Goal: Information Seeking & Learning: Learn about a topic

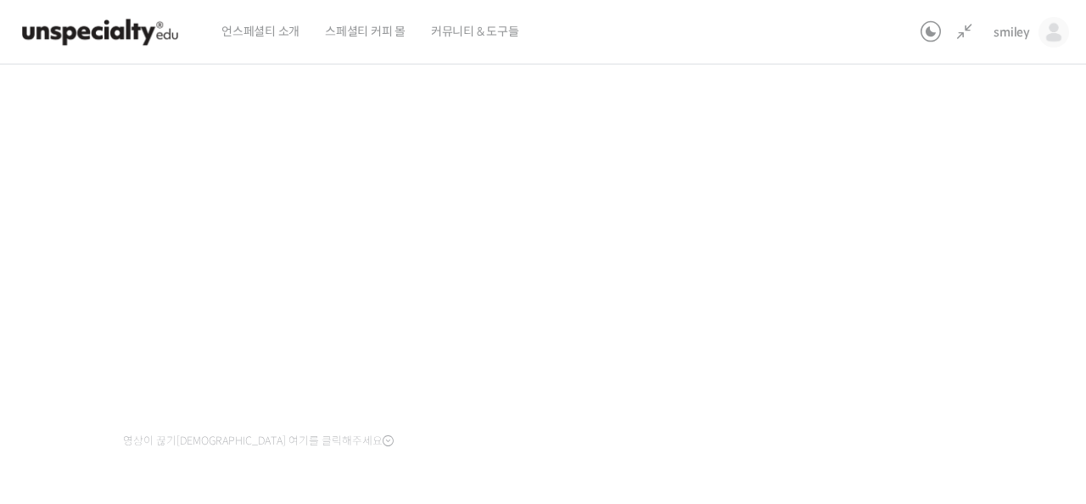
scroll to position [212, 0]
click at [879, 263] on div "기초부터 정확히, 브루잉 국가대표의 브루잉 AtoZ 클래스 7강: 추출 비율 – 커피에 따라 추출비율을 설정하는 방법 진행 중 수업 10 / …" at bounding box center [445, 255] width 1129 height 783
click at [883, 355] on div "기초부터 정확히, 브루잉 국가대표의 브루잉 AtoZ 클래스 7강: 추출 비율 – 커피에 따라 추출비율을 설정하는 방법 진행 중 수업 10 / …" at bounding box center [445, 239] width 1129 height 783
click at [859, 304] on div "기초부터 정확히, 브루잉 국가대표의 브루잉 AtoZ 클래스 7강: 추출 비율 – 커피에 따라 추출비율을 설정하는 방법 진행 중 수업 10 / …" at bounding box center [445, 239] width 1129 height 783
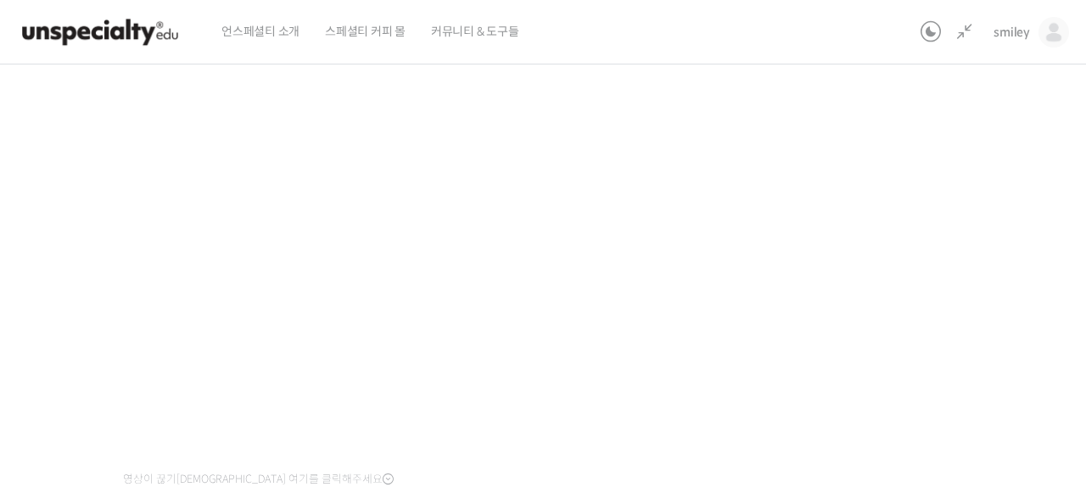
click at [846, 331] on div "기초부터 정확히, 브루잉 국가대표의 브루잉 AtoZ 클래스 7강: 추출 비율 – 커피에 따라 추출비율을 설정하는 방법 진행 중 수업 10 / …" at bounding box center [445, 239] width 1129 height 783
click at [839, 313] on div "기초부터 정확히, 브루잉 국가대표의 브루잉 AtoZ 클래스 7강: 추출 비율 – 커피에 따라 추출비율을 설정하는 방법 진행 중 수업 10 / …" at bounding box center [445, 239] width 1129 height 783
click at [813, 304] on div "기초부터 정확히, 브루잉 국가대표의 브루잉 AtoZ 클래스 7강: 추출 비율 – 커피에 따라 추출비율을 설정하는 방법 진행 중 수업 10 / …" at bounding box center [445, 239] width 1129 height 783
click at [865, 270] on div "기초부터 정확히, 브루잉 국가대표의 브루잉 AtoZ 클래스 7강: 추출 비율 – 커피에 따라 추출비율을 설정하는 방법 진행 중 수업 10 / …" at bounding box center [445, 239] width 1129 height 783
click at [929, 248] on div "기초부터 정확히, 브루잉 국가대표의 브루잉 AtoZ 클래스 7강: 추출 비율 – 커피에 따라 추출비율을 설정하는 방법 진행 중 수업 10 / …" at bounding box center [445, 239] width 1129 height 783
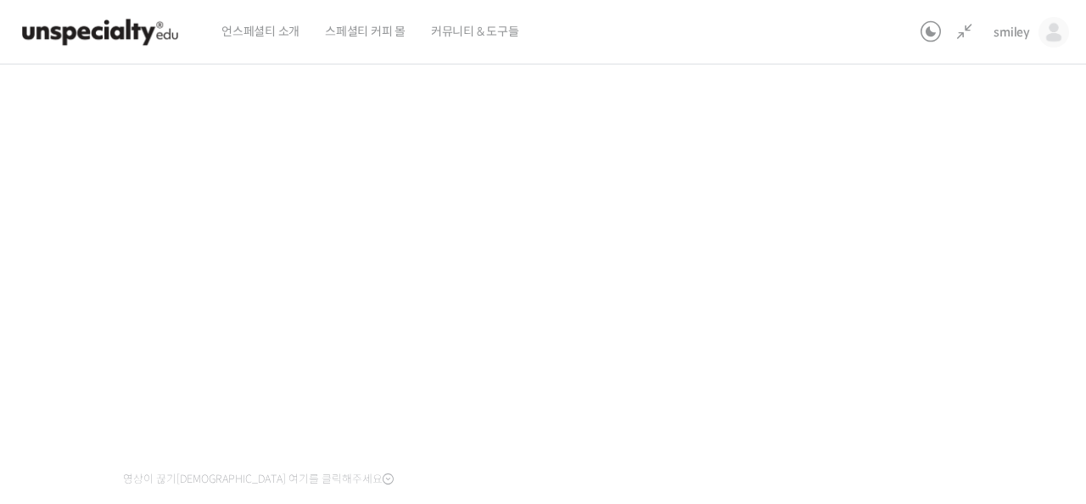
click at [946, 244] on div "기초부터 정확히, 브루잉 국가대표의 브루잉 AtoZ 클래스 7강: 추출 비율 – 커피에 따라 추출비율을 설정하는 방법 진행 중 수업 10 / …" at bounding box center [445, 239] width 1129 height 783
click at [923, 324] on div "기초부터 정확히, 브루잉 국가대표의 브루잉 AtoZ 클래스 7강: 추출 비율 – 커피에 따라 추출비율을 설정하는 방법 진행 중 수업 10 / …" at bounding box center [445, 239] width 1129 height 783
click at [894, 247] on div "기초부터 정확히, 브루잉 국가대표의 브루잉 AtoZ 클래스 7강: 추출 비율 – 커피에 따라 추출비율을 설정하는 방법 진행 중 수업 10 / …" at bounding box center [445, 239] width 1129 height 783
click at [902, 368] on div "기초부터 정확히, 브루잉 국가대표의 브루잉 AtoZ 클래스 7강: 추출 비율 – 커피에 따라 추출비율을 설정하는 방법 진행 중 수업 10 / …" at bounding box center [445, 239] width 1129 height 783
click at [900, 413] on div "기초부터 정확히, 브루잉 국가대표의 브루잉 AtoZ 클래스 7강: 추출 비율 – 커피에 따라 추출비율을 설정하는 방법 진행 중 수업 10 / …" at bounding box center [445, 239] width 1129 height 783
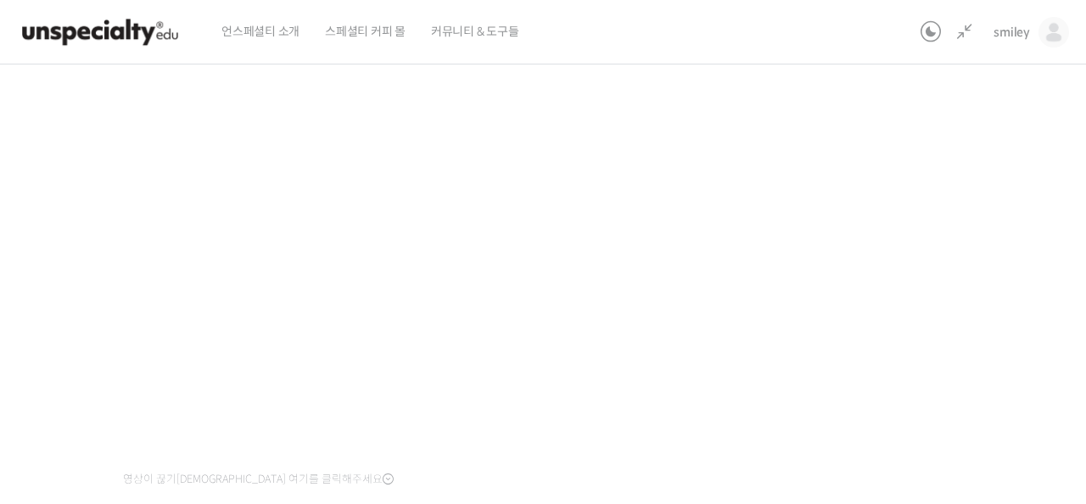
click at [881, 423] on div "기초부터 정확히, 브루잉 국가대표의 브루잉 AtoZ 클래스 7강: 추출 비율 – 커피에 따라 추출비율을 설정하는 방법 진행 중 수업 10 / …" at bounding box center [445, 239] width 1129 height 783
click at [880, 410] on div "기초부터 정확히, 브루잉 국가대표의 브루잉 AtoZ 클래스 7강: 추출 비율 – 커피에 따라 추출비율을 설정하는 방법 진행 중 수업 10 / …" at bounding box center [445, 239] width 1129 height 783
click at [862, 431] on div "기초부터 정확히, 브루잉 국가대표의 브루잉 AtoZ 클래스 7강: 추출 비율 – 커피에 따라 추출비율을 설정하는 방법 진행 중 수업 10 / …" at bounding box center [445, 239] width 1129 height 783
click at [864, 461] on div "기초부터 정확히, 브루잉 국가대표의 브루잉 AtoZ 클래스 7강: 추출 비율 – 커피에 따라 추출비율을 설정하는 방법 진행 중 수업 10 / …" at bounding box center [445, 239] width 1129 height 783
click at [883, 396] on div "기초부터 정확히, 브루잉 국가대표의 브루잉 AtoZ 클래스 7강: 추출 비율 – 커피에 따라 추출비율을 설정하는 방법 진행 중 수업 10 / …" at bounding box center [445, 239] width 1129 height 783
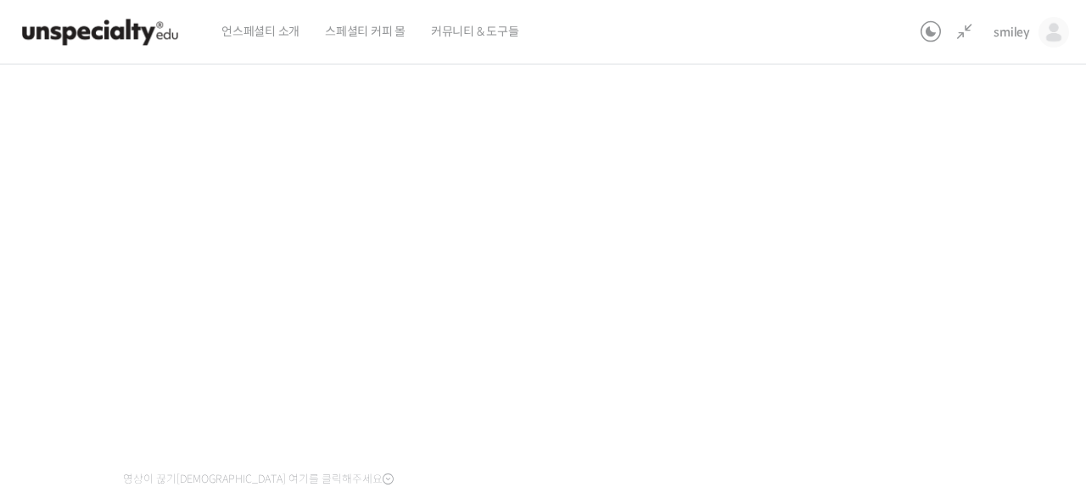
click at [891, 311] on div "기초부터 정확히, 브루잉 국가대표의 브루잉 AtoZ 클래스 7강: 추출 비율 – 커피에 따라 추출비율을 설정하는 방법 진행 중 수업 10 / …" at bounding box center [445, 239] width 1129 height 783
click at [906, 280] on div "기초부터 정확히, 브루잉 국가대표의 브루잉 AtoZ 클래스 7강: 추출 비율 – 커피에 따라 추출비율을 설정하는 방법 진행 중 수업 10 / …" at bounding box center [445, 239] width 1129 height 783
click at [968, 296] on div "기초부터 정확히, 브루잉 국가대표의 브루잉 AtoZ 클래스 7강: 추출 비율 – 커피에 따라 추출비율을 설정하는 방법 진행 중 수업 10 / …" at bounding box center [445, 239] width 1129 height 783
click at [967, 296] on div "기초부터 정확히, 브루잉 국가대표의 브루잉 AtoZ 클래스 7강: 추출 비율 – 커피에 따라 추출비율을 설정하는 방법 진행 중 수업 10 / …" at bounding box center [445, 239] width 1129 height 783
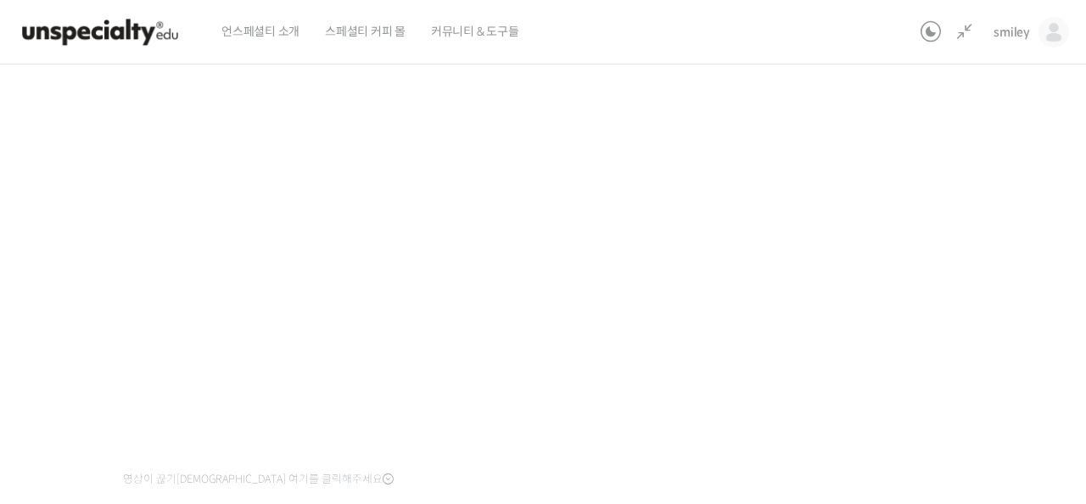
click at [833, 292] on div "기초부터 정확히, 브루잉 국가대표의 브루잉 AtoZ 클래스 7강: 추출 비율 – 커피에 따라 추출비율을 설정하는 방법 진행 중 수업 10 / …" at bounding box center [445, 239] width 1129 height 783
click at [882, 289] on div "기초부터 정확히, 브루잉 국가대표의 브루잉 AtoZ 클래스 7강: 추출 비율 – 커피에 따라 추출비율을 설정하는 방법 진행 중 수업 10 / …" at bounding box center [445, 239] width 1129 height 783
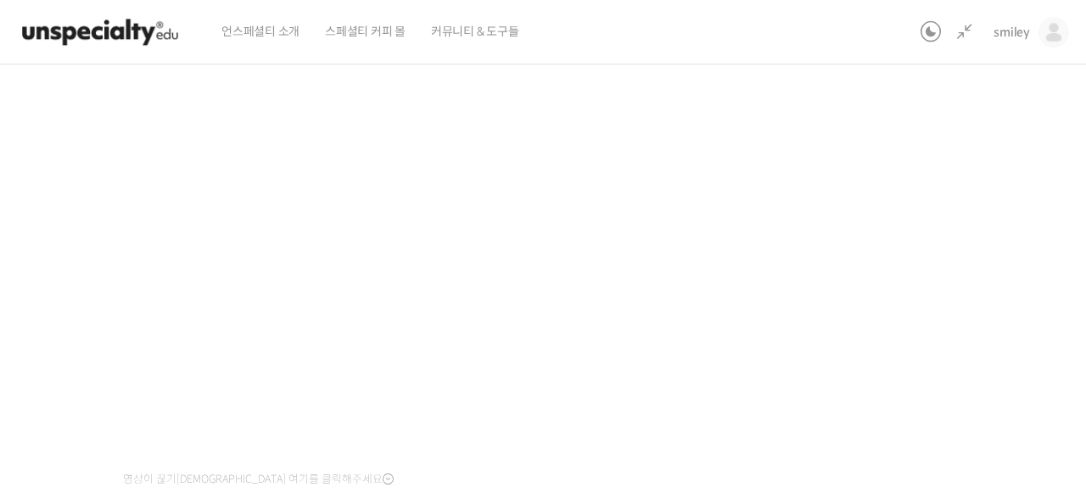
click at [855, 312] on div "기초부터 정확히, 브루잉 국가대표의 브루잉 AtoZ 클래스 7강: 추출 비율 – 커피에 따라 추출비율을 설정하는 방법 진행 중 수업 10 / …" at bounding box center [445, 239] width 1129 height 783
click at [926, 232] on div "기초부터 정확히, 브루잉 국가대표의 브루잉 AtoZ 클래스 7강: 추출 비율 – 커피에 따라 추출비율을 설정하는 방법 진행 중 수업 10 / …" at bounding box center [445, 239] width 1129 height 783
click at [922, 242] on div "기초부터 정확히, 브루잉 국가대표의 브루잉 AtoZ 클래스 7강: 추출 비율 – 커피에 따라 추출비율을 설정하는 방법 진행 중 수업 10 / …" at bounding box center [445, 239] width 1129 height 783
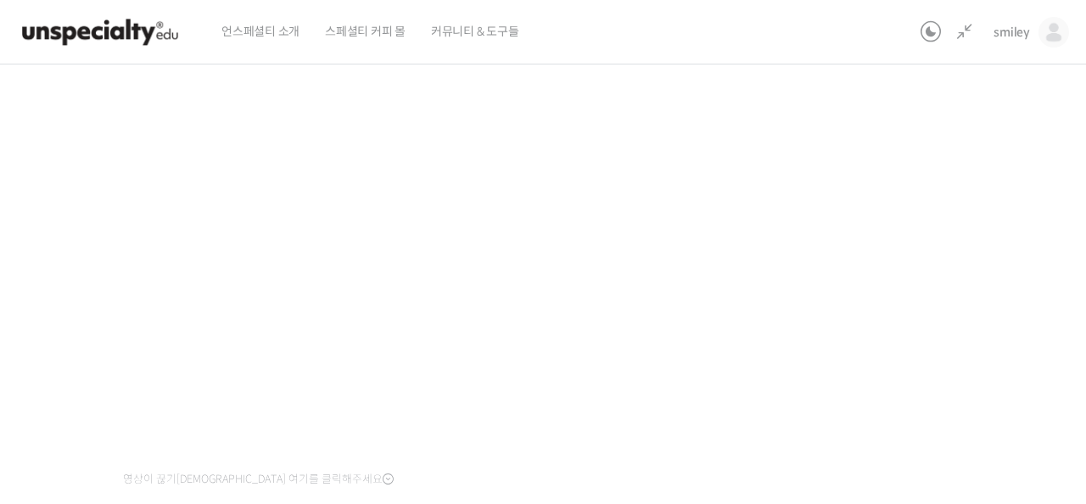
click at [922, 242] on div "기초부터 정확히, 브루잉 국가대표의 브루잉 AtoZ 클래스 7강: 추출 비율 – 커피에 따라 추출비율을 설정하는 방법 진행 중 수업 10 / …" at bounding box center [445, 239] width 1129 height 783
drag, startPoint x: 838, startPoint y: 123, endPoint x: 821, endPoint y: 134, distance: 20.2
click at [838, 123] on div "기초부터 정확히, 브루잉 국가대표의 브루잉 AtoZ 클래스 7강: 추출 비율 – 커피에 따라 추출비율을 설정하는 방법 진행 중 수업 10 / …" at bounding box center [445, 239] width 1129 height 783
click at [791, 327] on div "기초부터 정확히, 브루잉 국가대표의 브루잉 AtoZ 클래스 7강: 추출 비율 – 커피에 따라 추출비율을 설정하는 방법 진행 중 수업 10 / …" at bounding box center [445, 239] width 1129 height 783
click at [921, 296] on div "기초부터 정확히, 브루잉 국가대표의 브루잉 AtoZ 클래스 7강: 추출 비율 – 커피에 따라 추출비율을 설정하는 방법 진행 중 수업 10 / …" at bounding box center [445, 239] width 1129 height 783
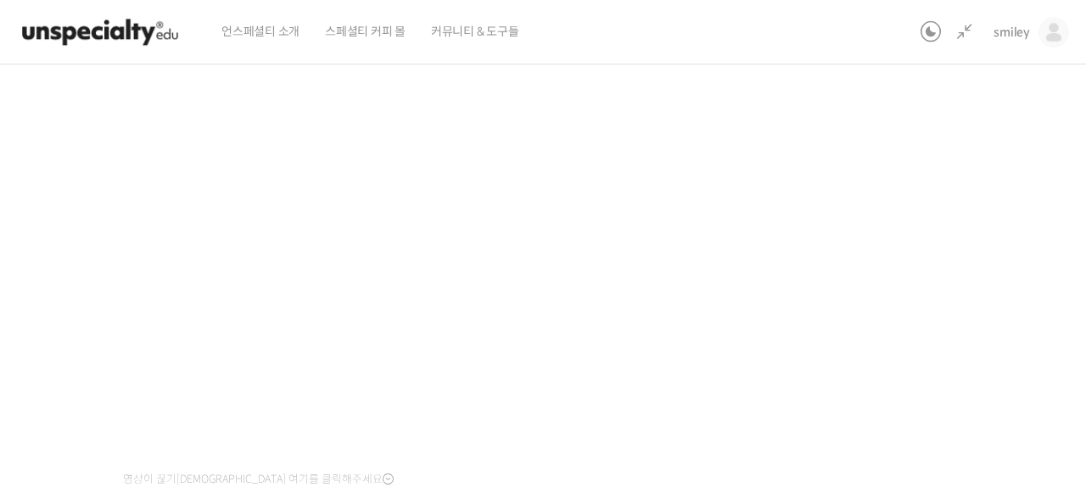
click at [942, 354] on div "기초부터 정확히, 브루잉 국가대표의 브루잉 AtoZ 클래스 7강: 추출 비율 – 커피에 따라 추출비율을 설정하는 방법 진행 중 수업 10 / …" at bounding box center [445, 239] width 1129 height 783
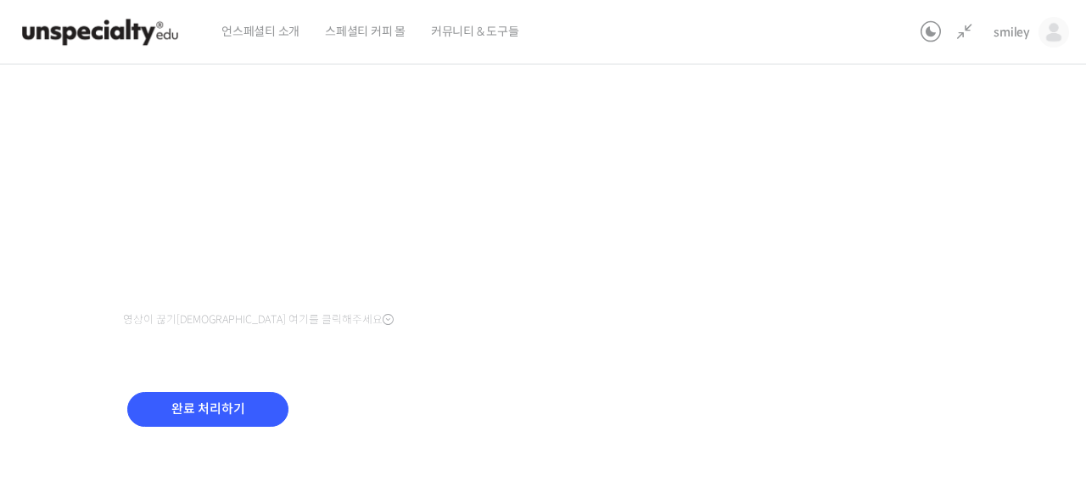
scroll to position [387, 0]
click at [219, 399] on input "완료 처리하기" at bounding box center [207, 410] width 161 height 35
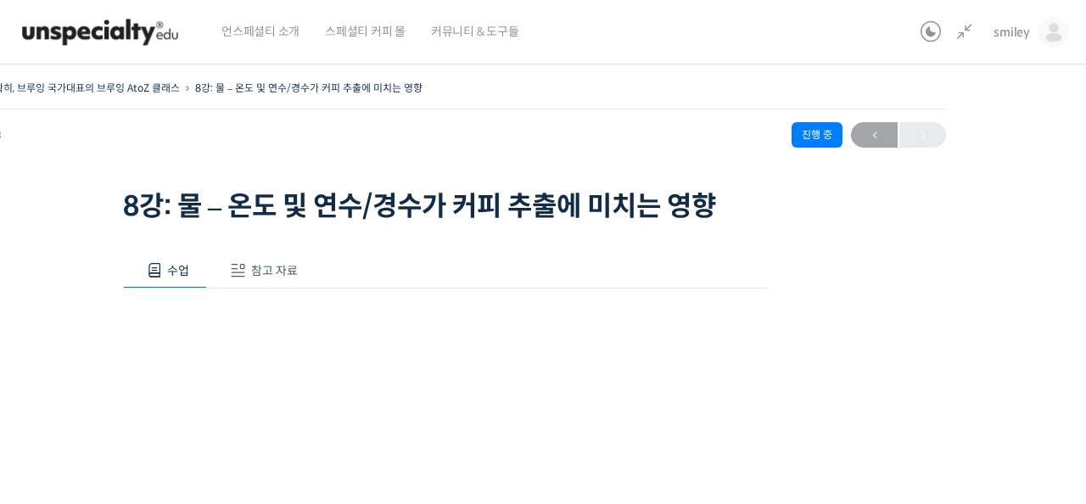
click at [265, 270] on span "참고 자료" at bounding box center [274, 270] width 47 height 15
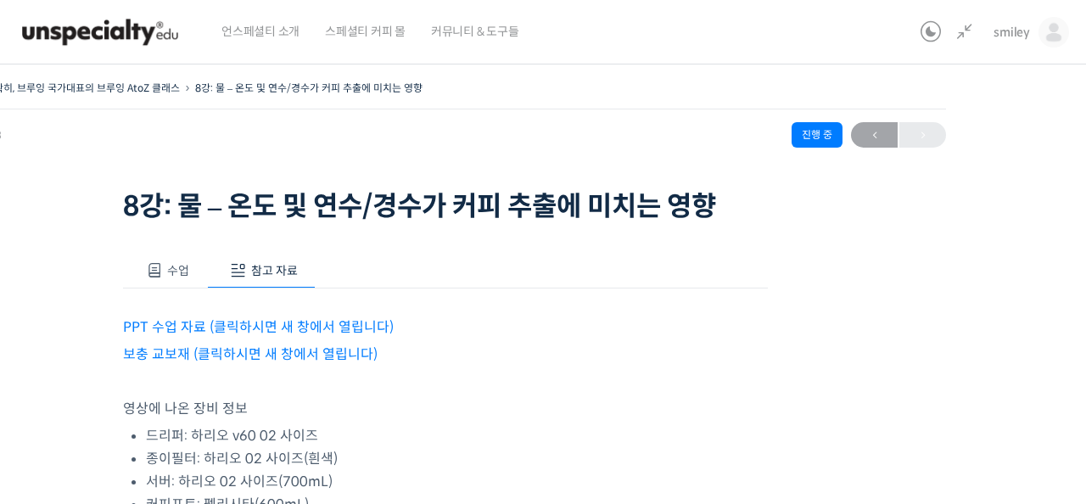
click at [278, 324] on link "PPT 수업 자료 (클릭하시면 새 창에서 열립니다)" at bounding box center [258, 327] width 271 height 18
click at [294, 357] on link "보충 교보재 (클릭하시면 새 창에서 열립니다)" at bounding box center [250, 354] width 255 height 18
click at [193, 265] on button "수업" at bounding box center [165, 271] width 84 height 36
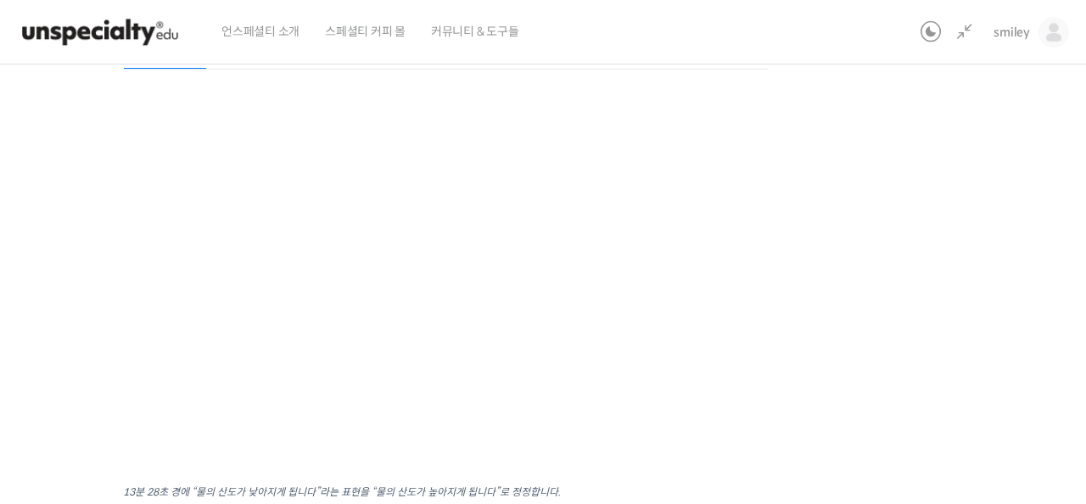
scroll to position [329, 0]
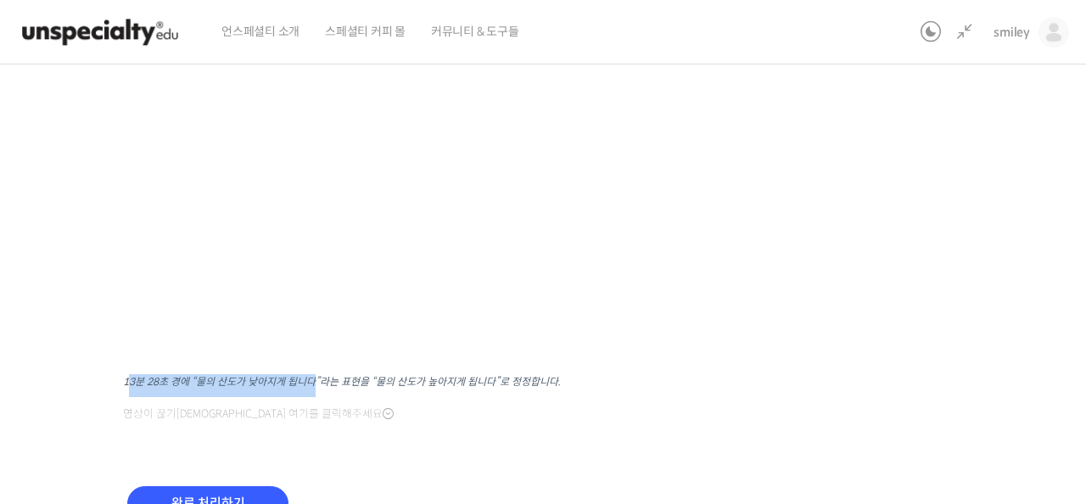
drag, startPoint x: 131, startPoint y: 382, endPoint x: 313, endPoint y: 374, distance: 182.6
click at [312, 375] on sup "13분 28초 경에 “물의 산도가 낮아지게 됩니다”라는 표현을 “물의 산도가 높아지게 됩니다”로 정정합니다." at bounding box center [342, 381] width 438 height 13
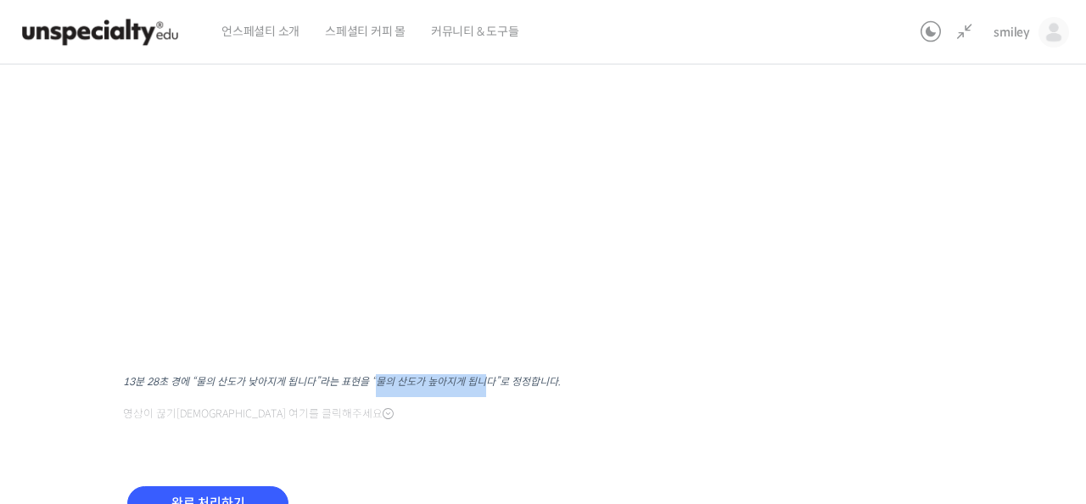
drag, startPoint x: 378, startPoint y: 379, endPoint x: 480, endPoint y: 383, distance: 102.7
click at [480, 383] on sup "13분 28초 경에 “물의 산도가 낮아지게 됩니다”라는 표현을 “물의 산도가 높아지게 됩니다”로 정정합니다." at bounding box center [342, 381] width 438 height 13
click at [547, 386] on sup "13분 28초 경에 “물의 산도가 낮아지게 됩니다”라는 표현을 “물의 산도가 높아지게 됩니다”로 정정합니다." at bounding box center [342, 381] width 438 height 13
drag, startPoint x: 547, startPoint y: 386, endPoint x: 532, endPoint y: 389, distance: 14.6
click at [547, 386] on sup "13분 28초 경에 “물의 산도가 낮아지게 됩니다”라는 표현을 “물의 산도가 높아지게 됩니다”로 정정합니다." at bounding box center [342, 381] width 438 height 13
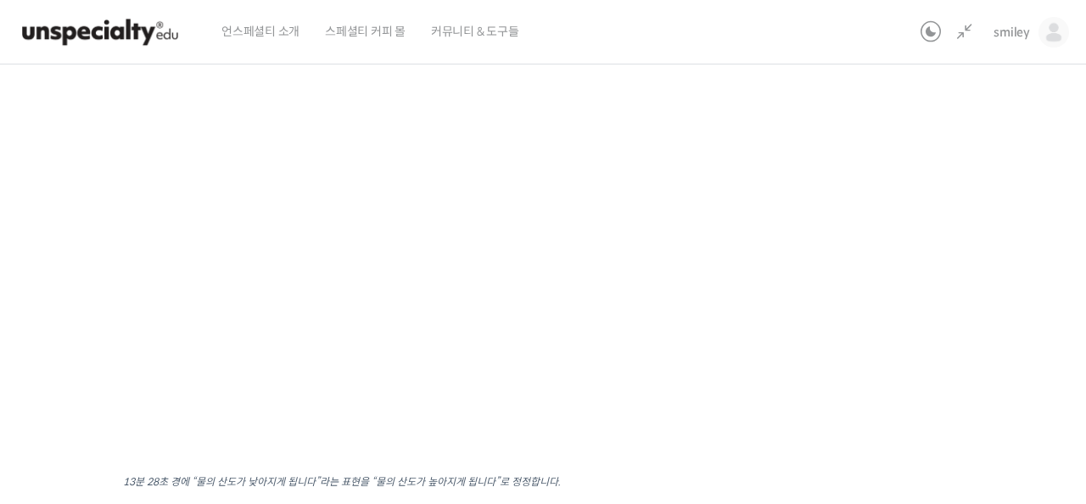
scroll to position [227, 0]
click at [887, 288] on div "기초부터 정확히, 브루잉 국가대표의 브루잉 AtoZ 클래스 8강: 물 – 온도 및 연수/경수가 커피 추출에 미치는 영향 진행 중 수업 11 /…" at bounding box center [445, 258] width 1129 height 819
click at [900, 258] on div "기초부터 정확히, 브루잉 국가대표의 브루잉 AtoZ 클래스 8강: 물 – 온도 및 연수/경수가 커피 추출에 미치는 영향 진행 중 수업 11 /…" at bounding box center [445, 258] width 1129 height 819
click at [912, 259] on div "기초부터 정확히, 브루잉 국가대표의 브루잉 AtoZ 클래스 8강: 물 – 온도 및 연수/경수가 커피 추출에 미치는 영향 진행 중 수업 11 /…" at bounding box center [445, 258] width 1129 height 819
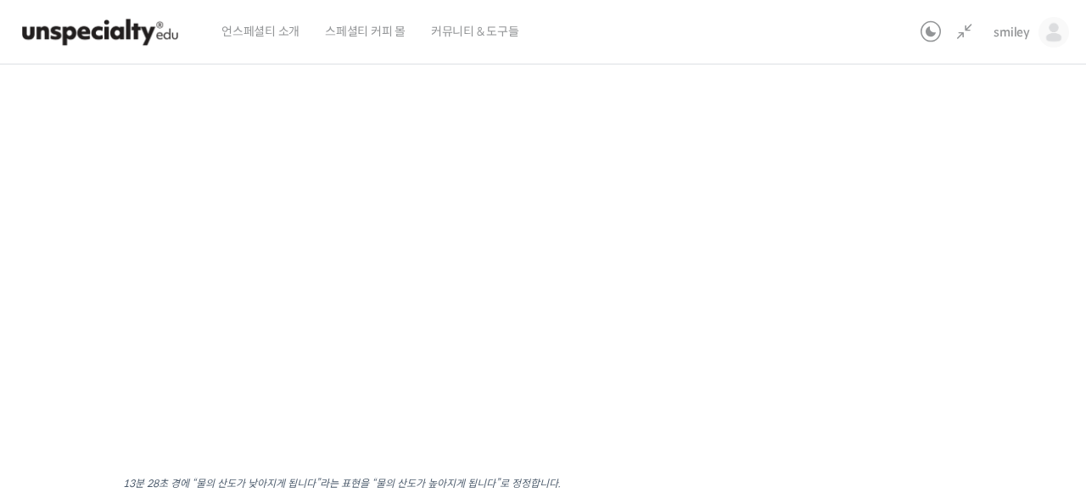
click at [896, 257] on div "기초부터 정확히, 브루잉 국가대표의 브루잉 AtoZ 클래스 8강: 물 – 온도 및 연수/경수가 커피 추출에 미치는 영향 진행 중 수업 11 /…" at bounding box center [445, 258] width 1129 height 819
click at [892, 283] on div "기초부터 정확히, 브루잉 국가대표의 브루잉 AtoZ 클래스 8강: 물 – 온도 및 연수/경수가 커피 추출에 미치는 영향 진행 중 수업 11 /…" at bounding box center [445, 258] width 1129 height 819
click at [893, 283] on div "기초부터 정확히, 브루잉 국가대표의 브루잉 AtoZ 클래스 8강: 물 – 온도 및 연수/경수가 커피 추출에 미치는 영향 진행 중 수업 11 /…" at bounding box center [445, 258] width 1129 height 819
